Goal: Navigation & Orientation: Find specific page/section

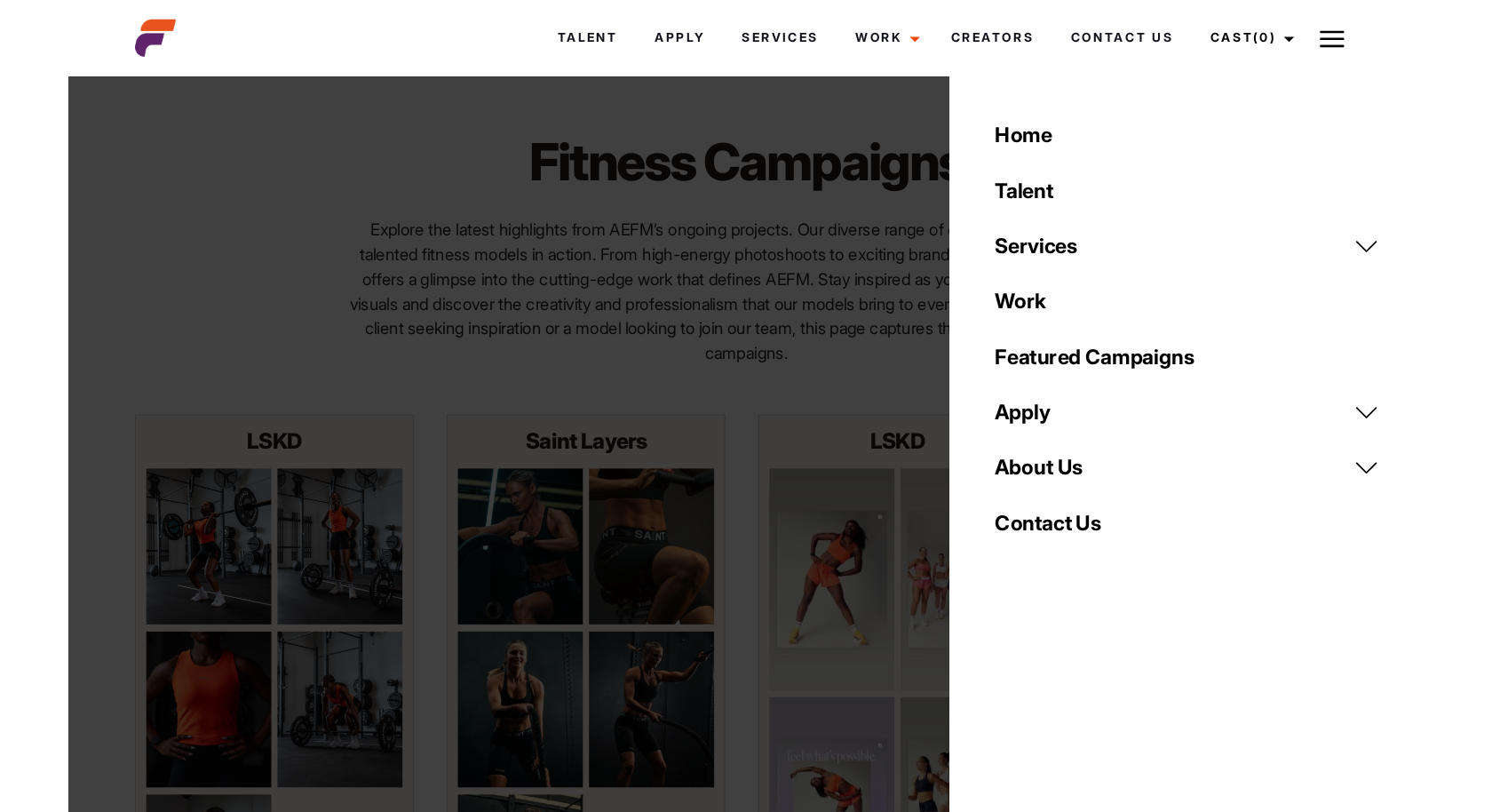
scroll to position [43, 0]
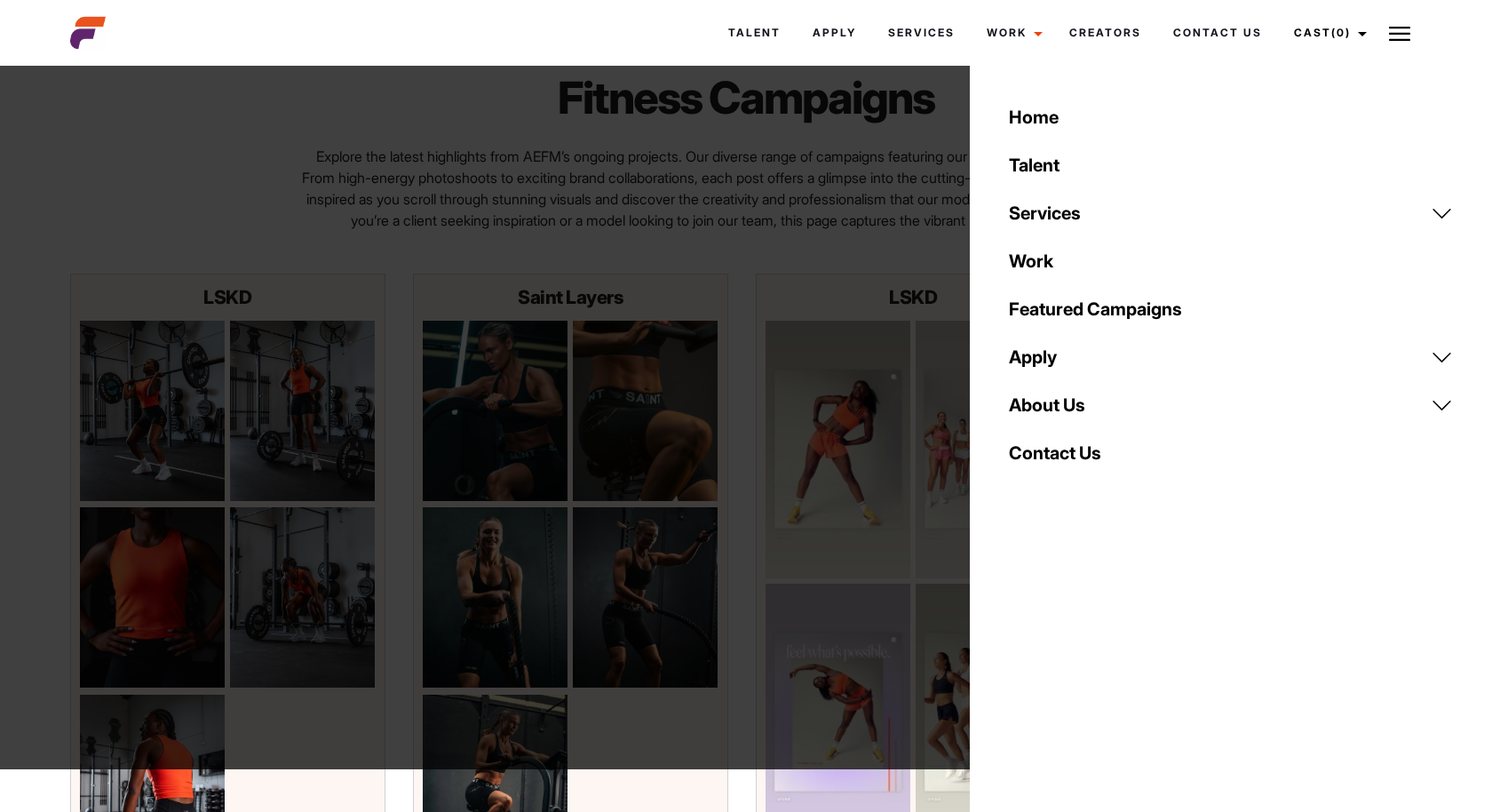
click at [1162, 648] on div "Home Talent Services Talent Casting Photography Videography Creative Hair and M…" at bounding box center [1231, 406] width 522 height 812
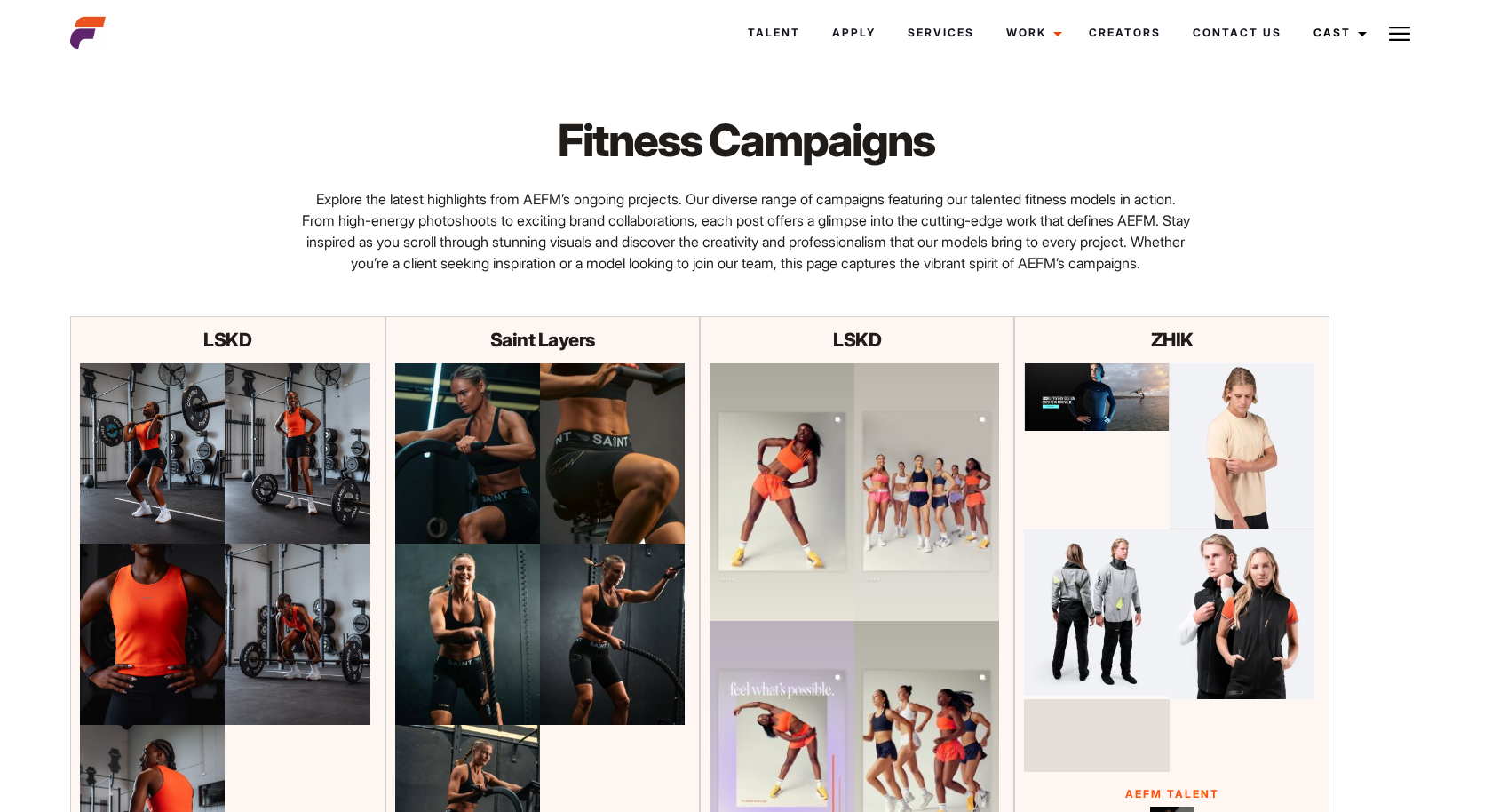
scroll to position [43, 0]
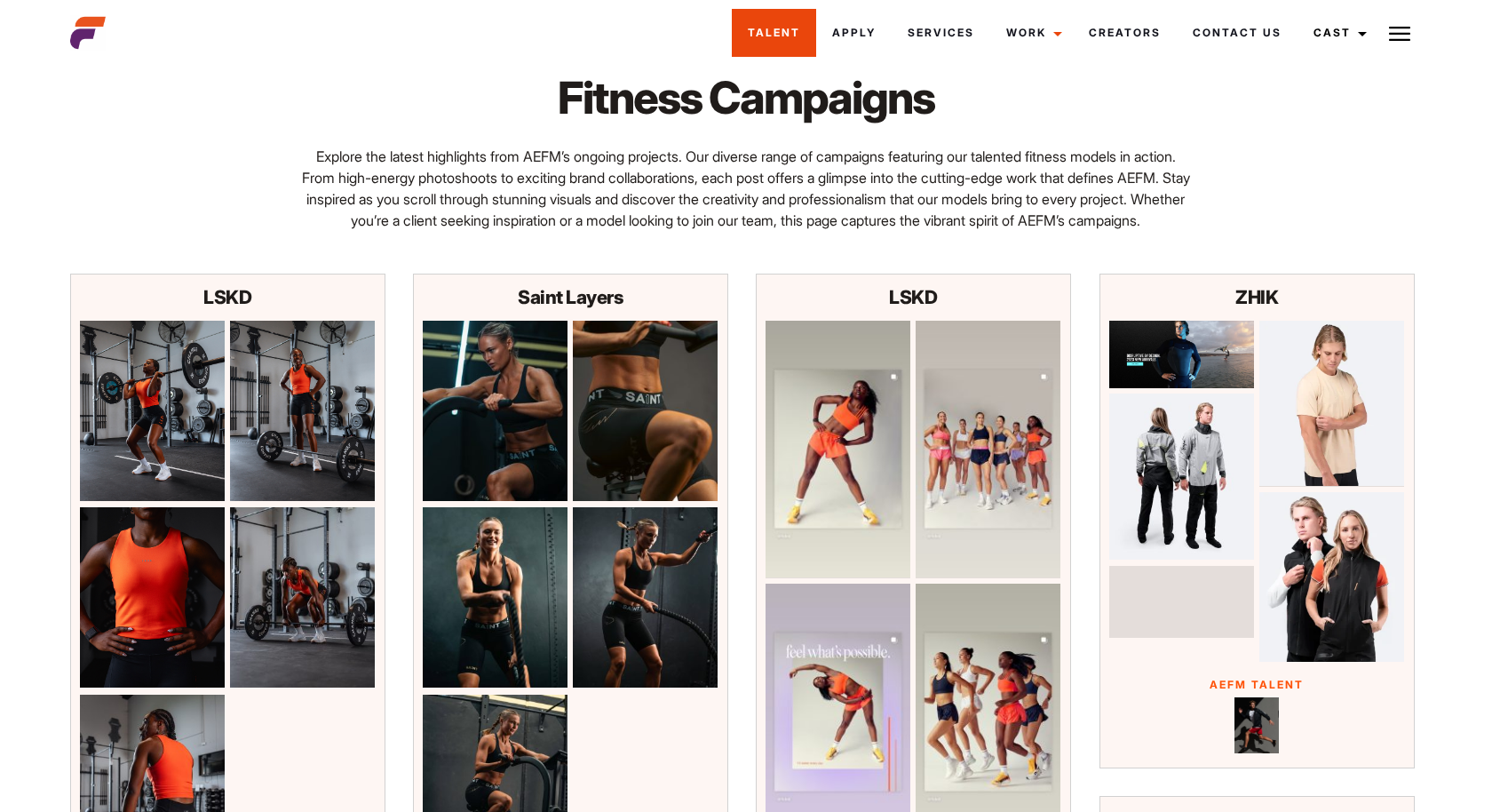
click at [770, 30] on link "Talent" at bounding box center [773, 33] width 84 height 48
